Goal: Information Seeking & Learning: Understand process/instructions

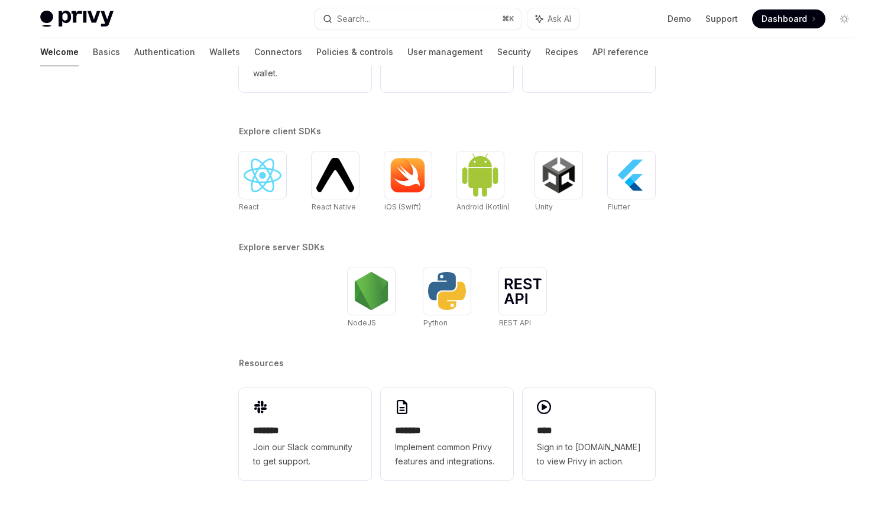
scroll to position [441, 0]
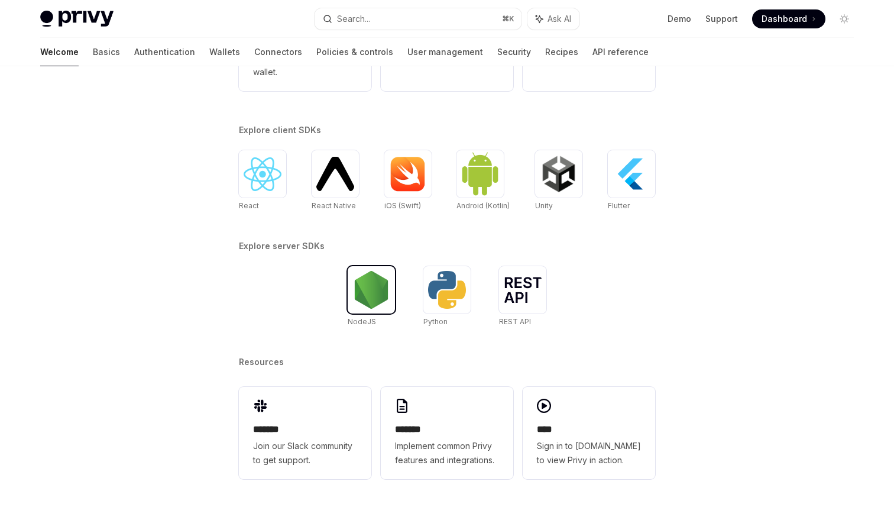
click at [371, 298] on img at bounding box center [371, 290] width 38 height 38
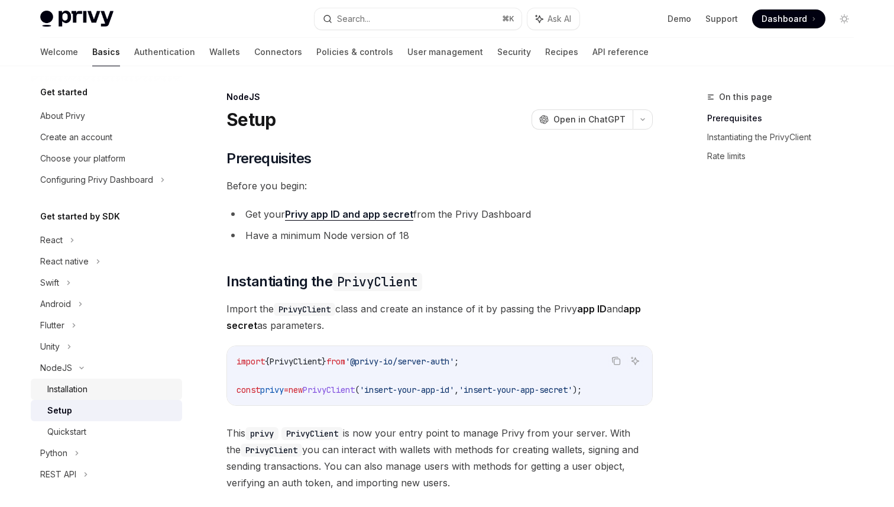
click at [116, 383] on div "Installation" at bounding box center [111, 389] width 128 height 14
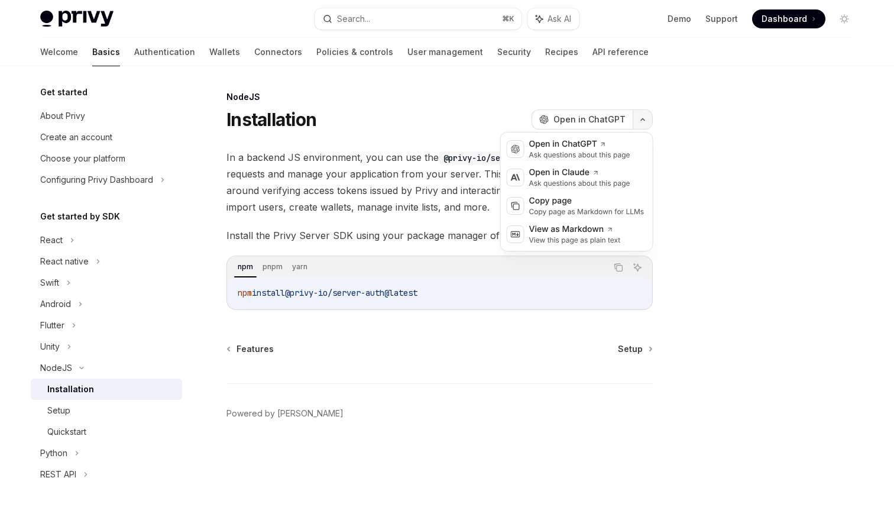
click at [644, 119] on icon "button" at bounding box center [643, 119] width 14 height 5
click at [662, 127] on div "NodeJS Installation OpenAI Open in ChatGPT OpenAI Open in ChatGPT In a backend …" at bounding box center [447, 286] width 832 height 440
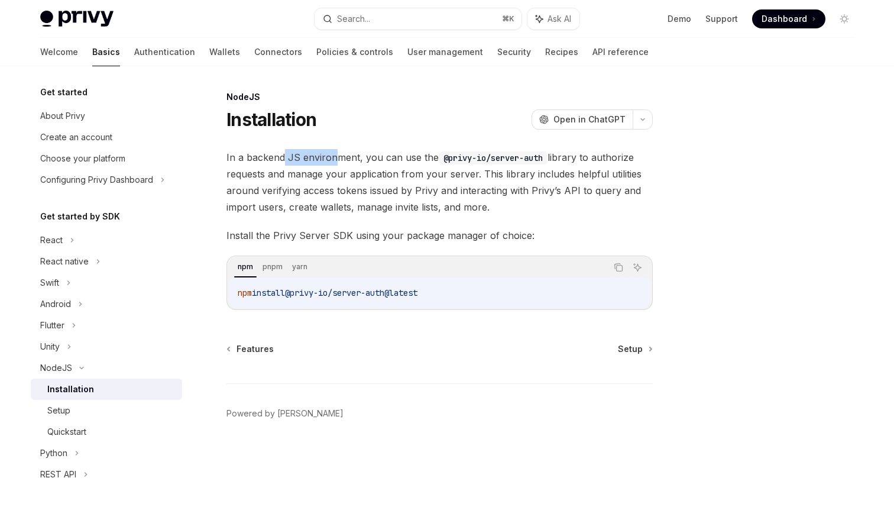
drag, startPoint x: 283, startPoint y: 158, endPoint x: 337, endPoint y: 157, distance: 54.4
click at [337, 157] on span "In a backend JS environment, you can use the @privy-io/server-auth library to a…" at bounding box center [439, 182] width 426 height 66
drag, startPoint x: 269, startPoint y: 174, endPoint x: 361, endPoint y: 174, distance: 92.2
click at [362, 174] on span "In a backend JS environment, you can use the @privy-io/server-auth library to a…" at bounding box center [439, 182] width 426 height 66
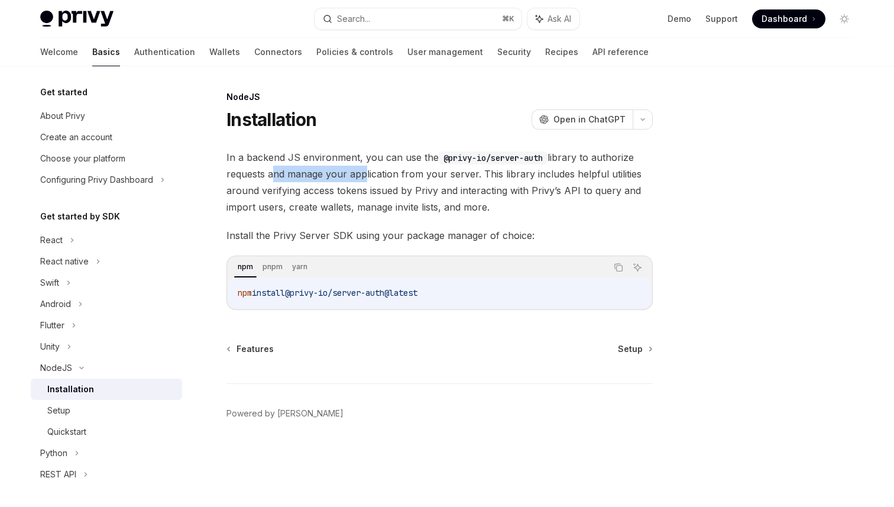
click at [361, 174] on span "In a backend JS environment, you can use the @privy-io/server-auth library to a…" at bounding box center [439, 182] width 426 height 66
drag, startPoint x: 244, startPoint y: 192, endPoint x: 340, endPoint y: 192, distance: 96.4
click at [341, 192] on span "In a backend JS environment, you can use the @privy-io/server-auth library to a…" at bounding box center [439, 182] width 426 height 66
drag, startPoint x: 340, startPoint y: 192, endPoint x: 409, endPoint y: 192, distance: 68.6
click at [409, 192] on span "In a backend JS environment, you can use the @privy-io/server-auth library to a…" at bounding box center [439, 182] width 426 height 66
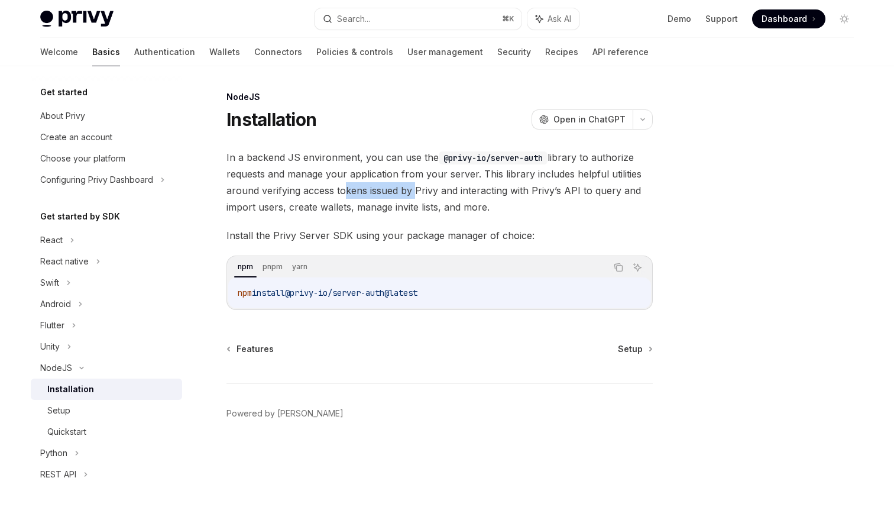
click at [409, 192] on span "In a backend JS environment, you can use the @privy-io/server-auth library to a…" at bounding box center [439, 182] width 426 height 66
drag, startPoint x: 239, startPoint y: 231, endPoint x: 306, endPoint y: 231, distance: 66.8
click at [306, 231] on span "Install the Privy Server SDK using your package manager of choice:" at bounding box center [439, 235] width 426 height 17
click at [67, 414] on div "Setup" at bounding box center [58, 410] width 23 height 14
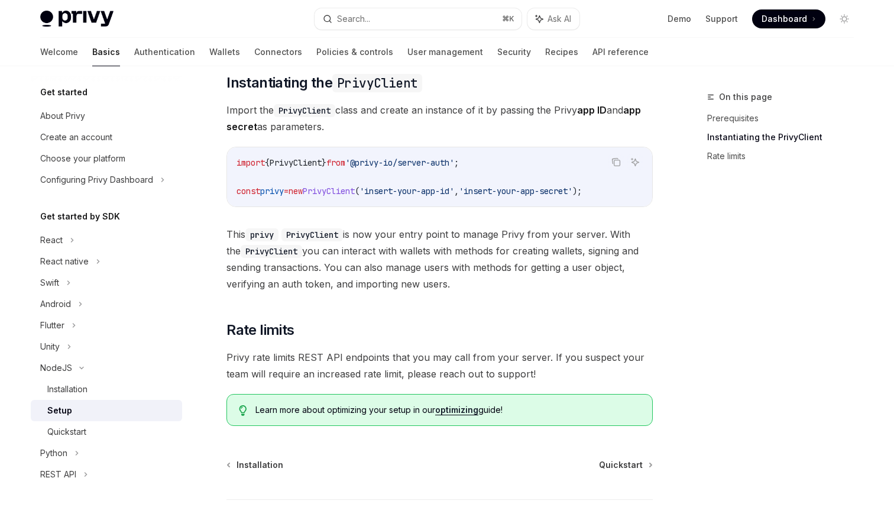
scroll to position [197, 0]
click at [67, 430] on div "Quickstart" at bounding box center [66, 431] width 39 height 14
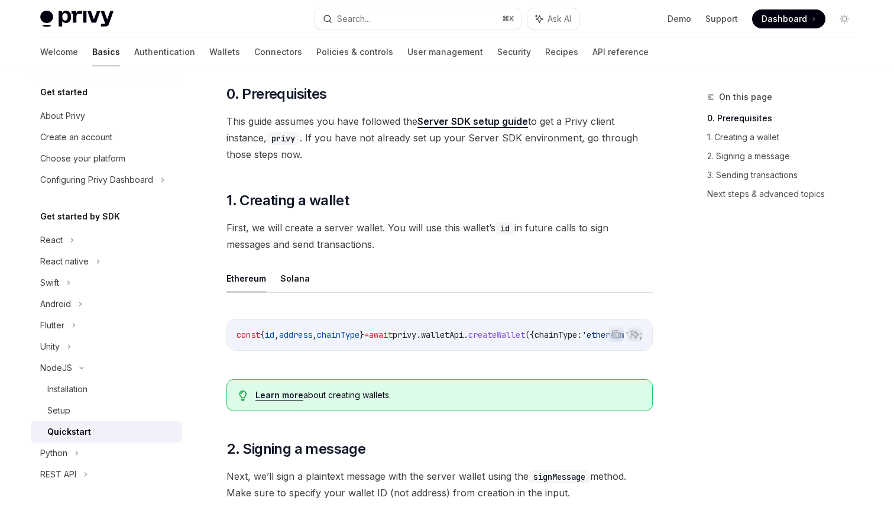
scroll to position [112, 0]
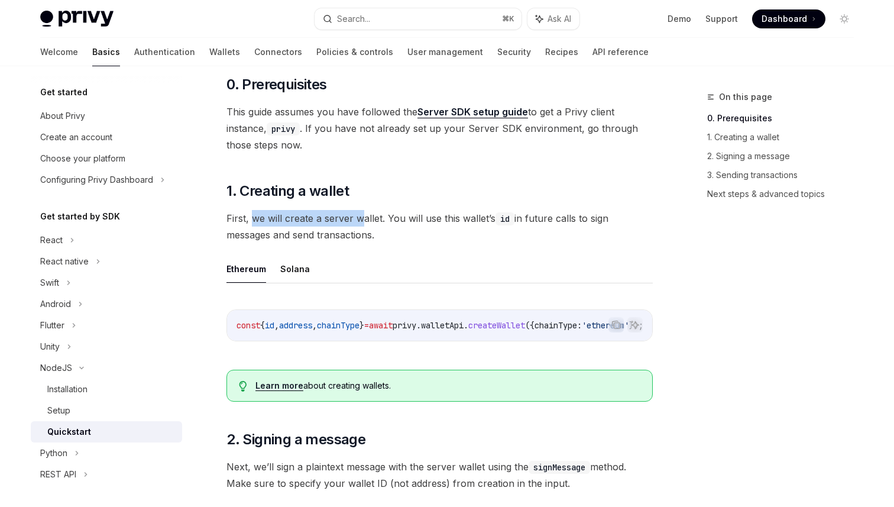
drag, startPoint x: 255, startPoint y: 218, endPoint x: 360, endPoint y: 218, distance: 105.2
click at [360, 218] on span "First, we will create a server wallet. You will use this wallet’s id in future …" at bounding box center [439, 226] width 426 height 33
drag, startPoint x: 406, startPoint y: 215, endPoint x: 502, endPoint y: 215, distance: 96.4
click at [502, 215] on span "First, we will create a server wallet. You will use this wallet’s id in future …" at bounding box center [439, 226] width 426 height 33
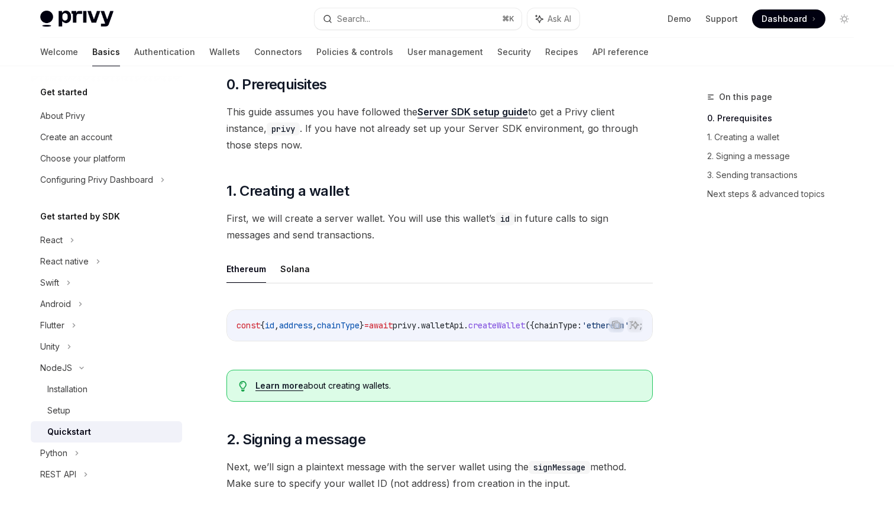
click at [502, 215] on code "id" at bounding box center [504, 218] width 19 height 13
drag, startPoint x: 268, startPoint y: 235, endPoint x: 342, endPoint y: 235, distance: 73.3
click at [342, 235] on span "First, we will create a server wallet. You will use this wallet’s id in future …" at bounding box center [439, 226] width 426 height 33
click at [304, 278] on button "Solana" at bounding box center [295, 269] width 30 height 28
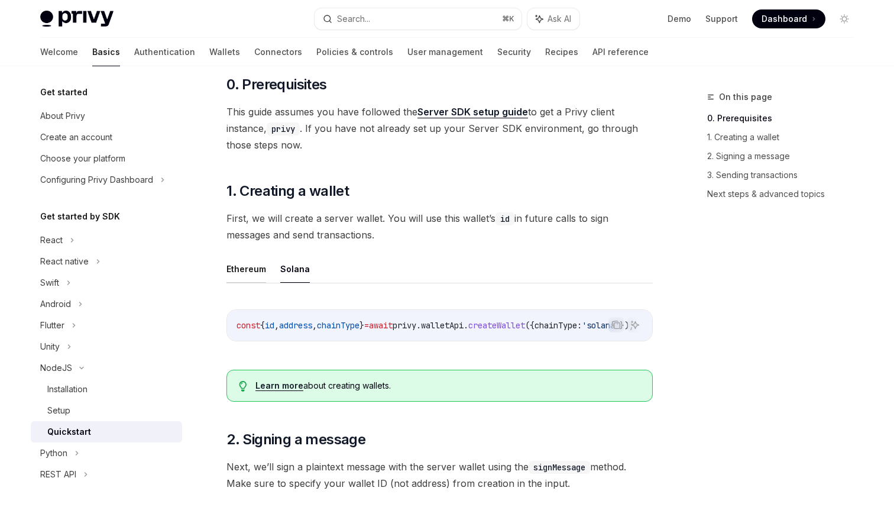
click at [234, 273] on button "Ethereum" at bounding box center [246, 269] width 40 height 28
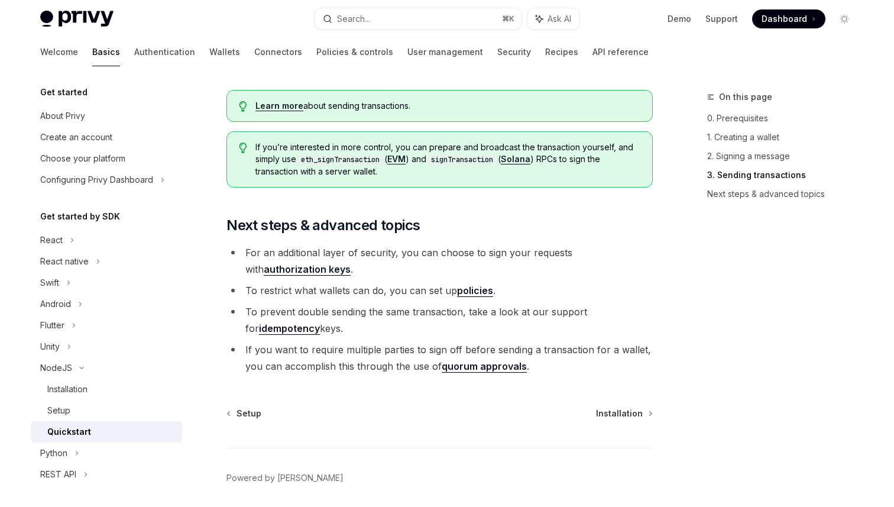
scroll to position [1216, 0]
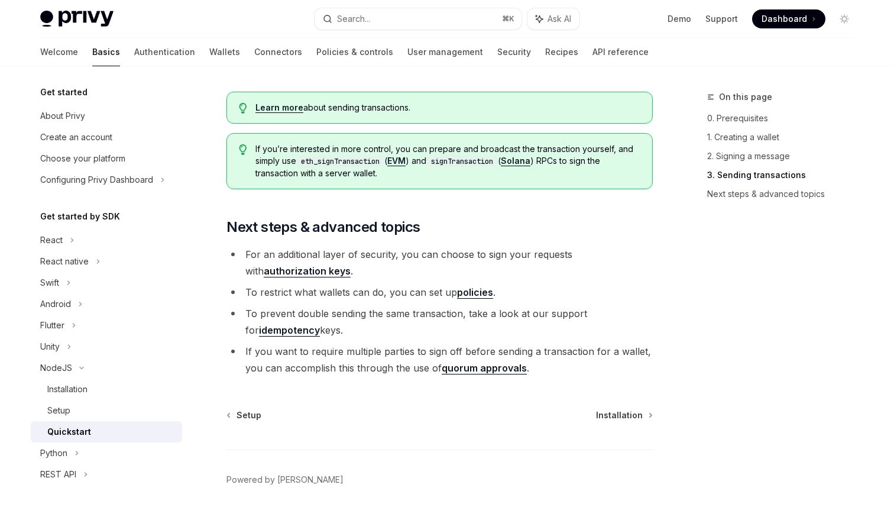
click at [304, 277] on link "authorization keys" at bounding box center [307, 271] width 87 height 12
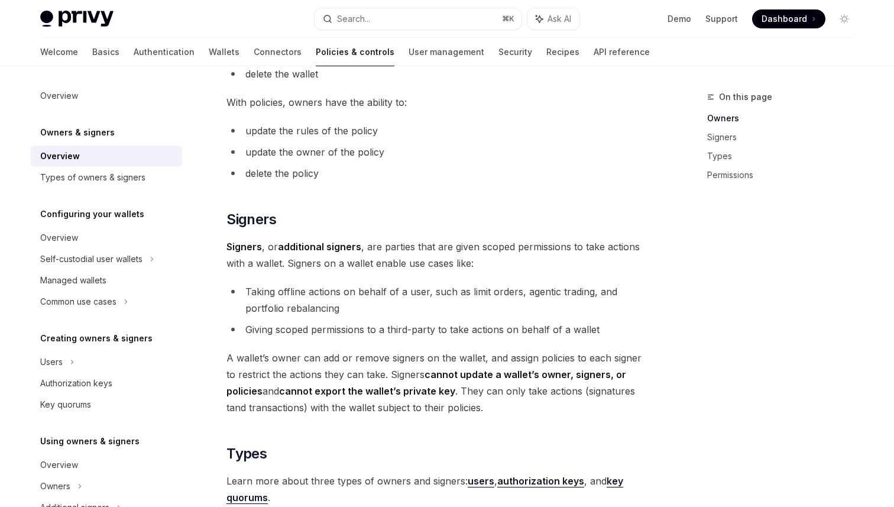
scroll to position [552, 0]
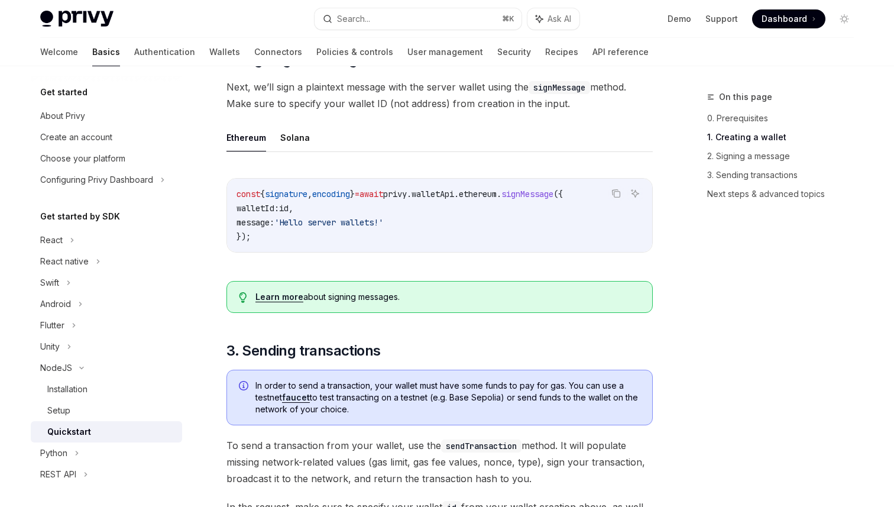
scroll to position [497, 0]
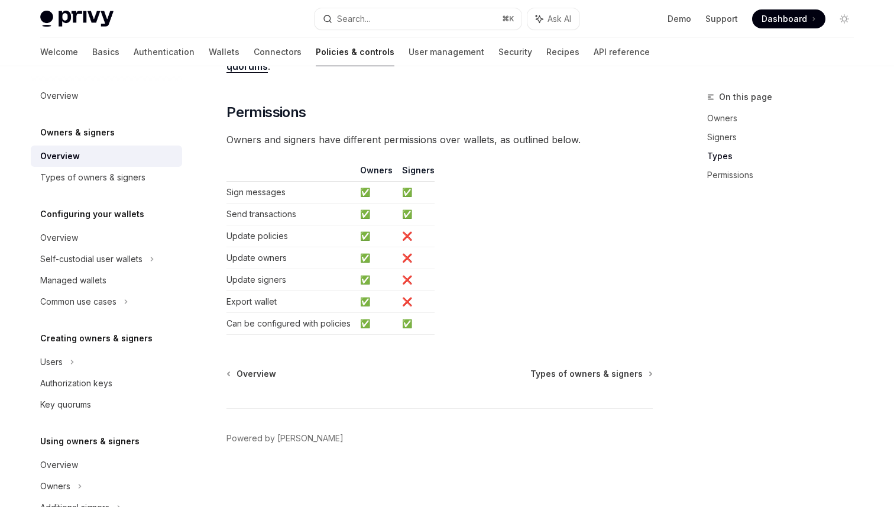
type textarea "*"
